Goal: Book appointment/travel/reservation

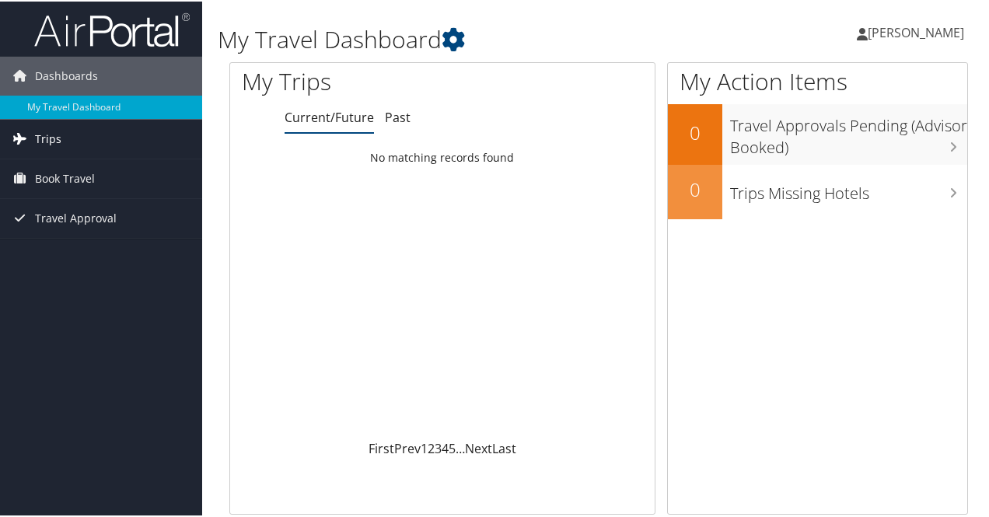
click at [41, 133] on span "Trips" at bounding box center [48, 137] width 26 height 39
click at [51, 248] on span "Book Travel" at bounding box center [65, 247] width 60 height 39
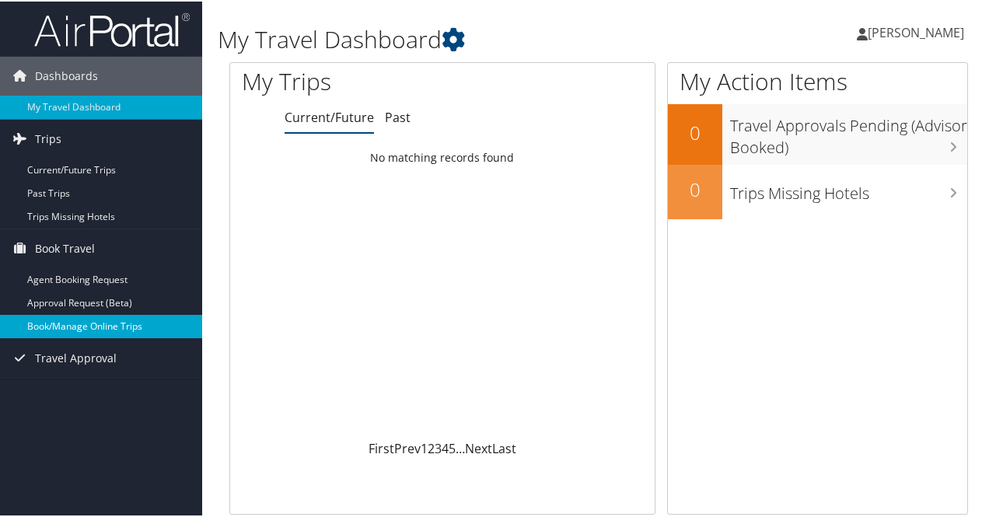
click at [75, 324] on link "Book/Manage Online Trips" at bounding box center [101, 324] width 202 height 23
